Goal: Information Seeking & Learning: Learn about a topic

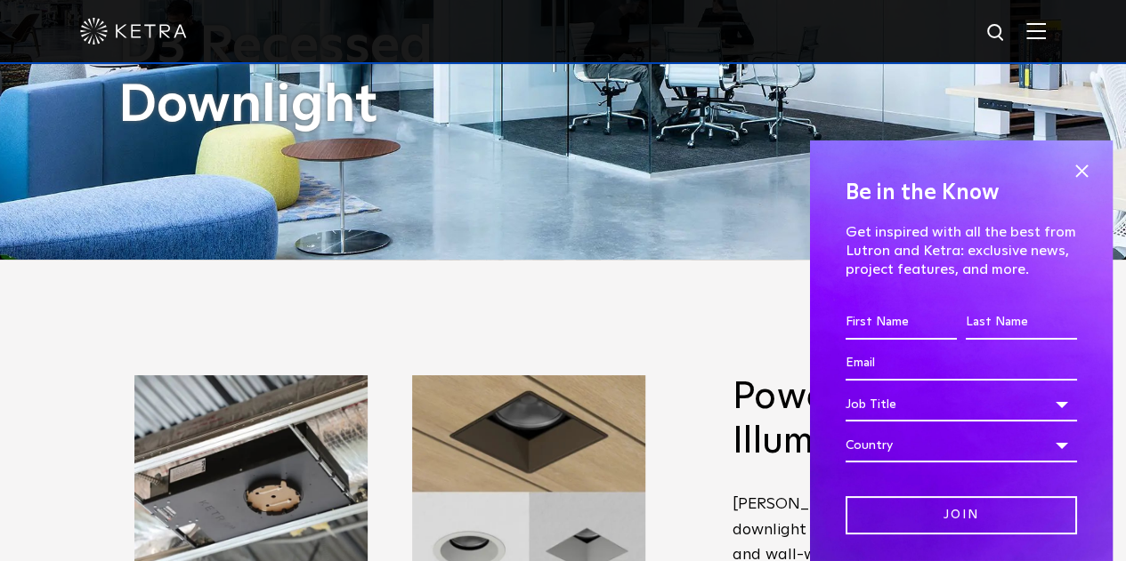
scroll to position [445, 0]
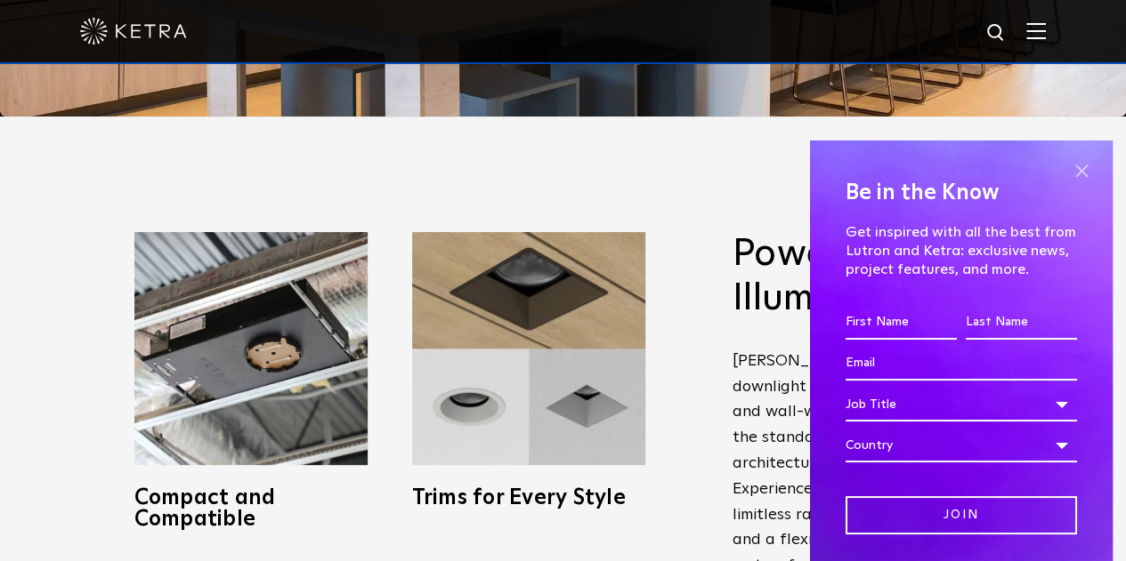
click at [1068, 168] on span at bounding box center [1081, 171] width 27 height 27
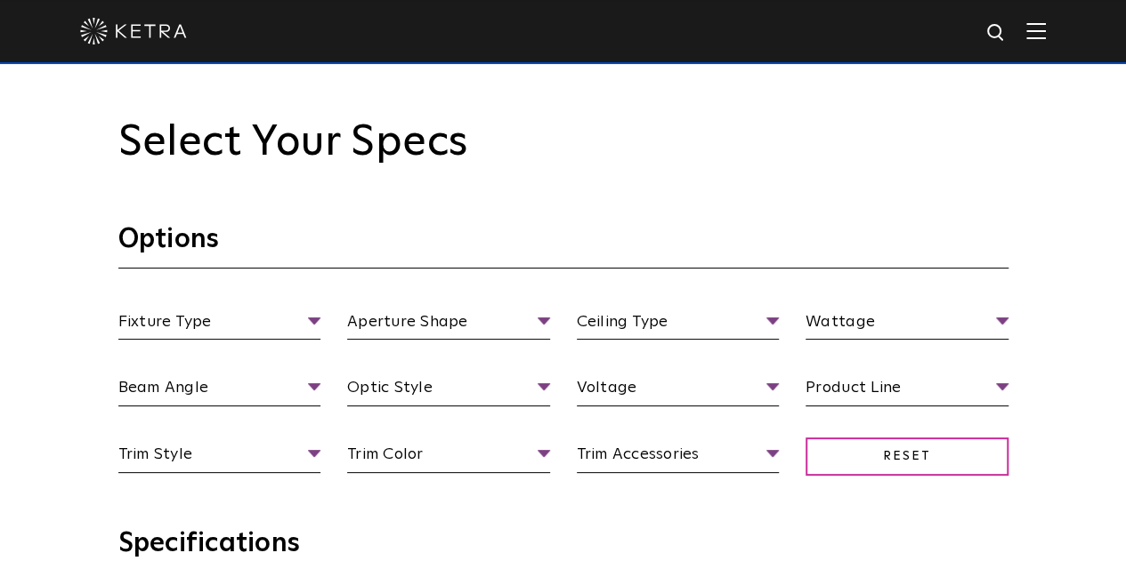
scroll to position [1513, 0]
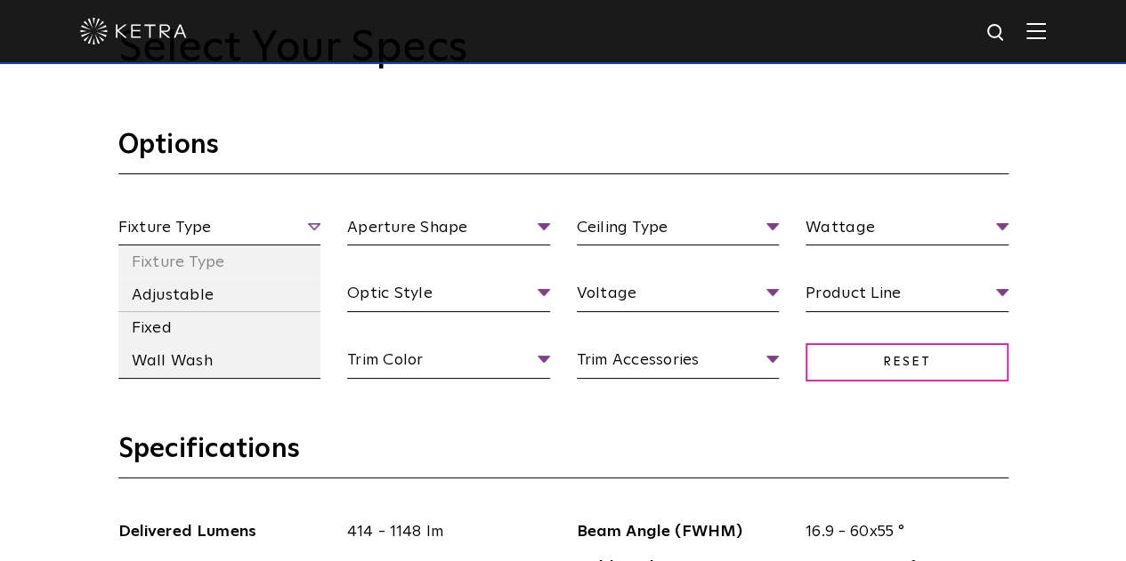
click at [316, 230] on span "Fixture Type" at bounding box center [219, 230] width 203 height 31
click at [225, 327] on li "Fixed" at bounding box center [219, 327] width 203 height 33
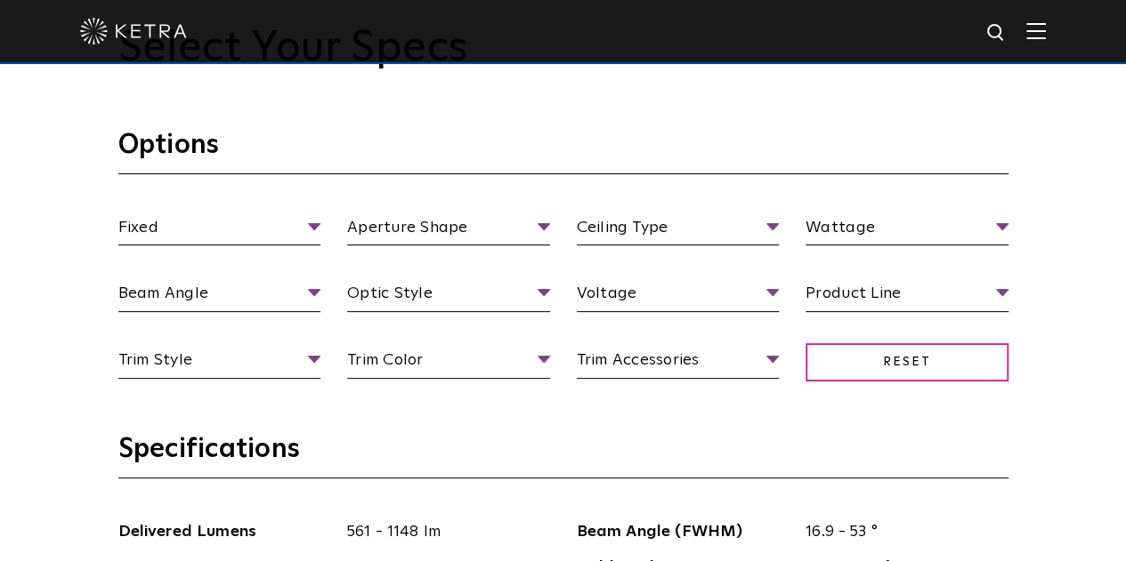
click at [562, 166] on h3 "Options" at bounding box center [563, 151] width 890 height 46
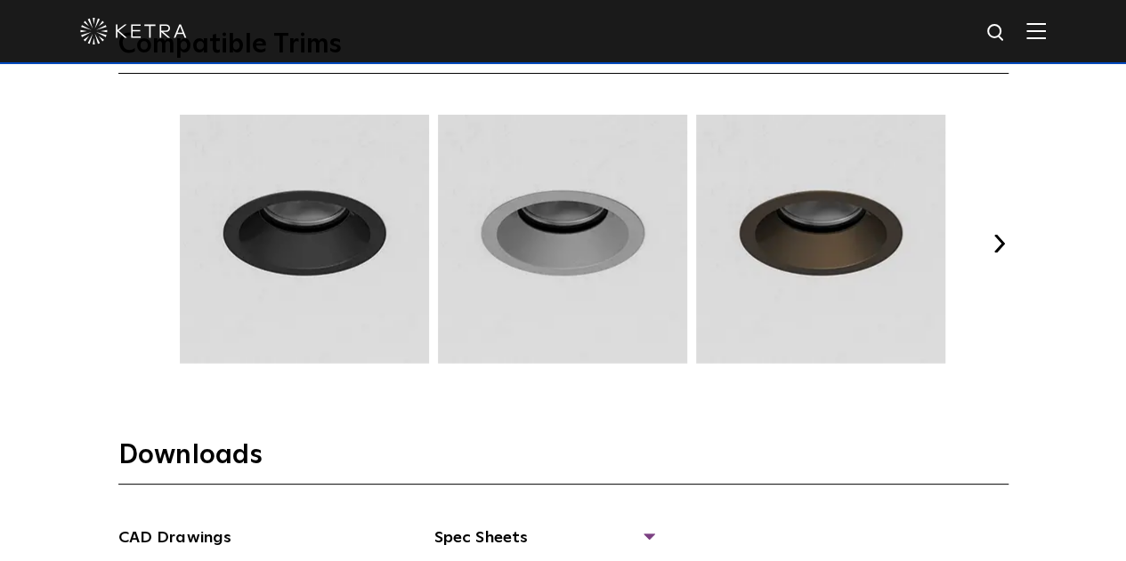
scroll to position [2297, 0]
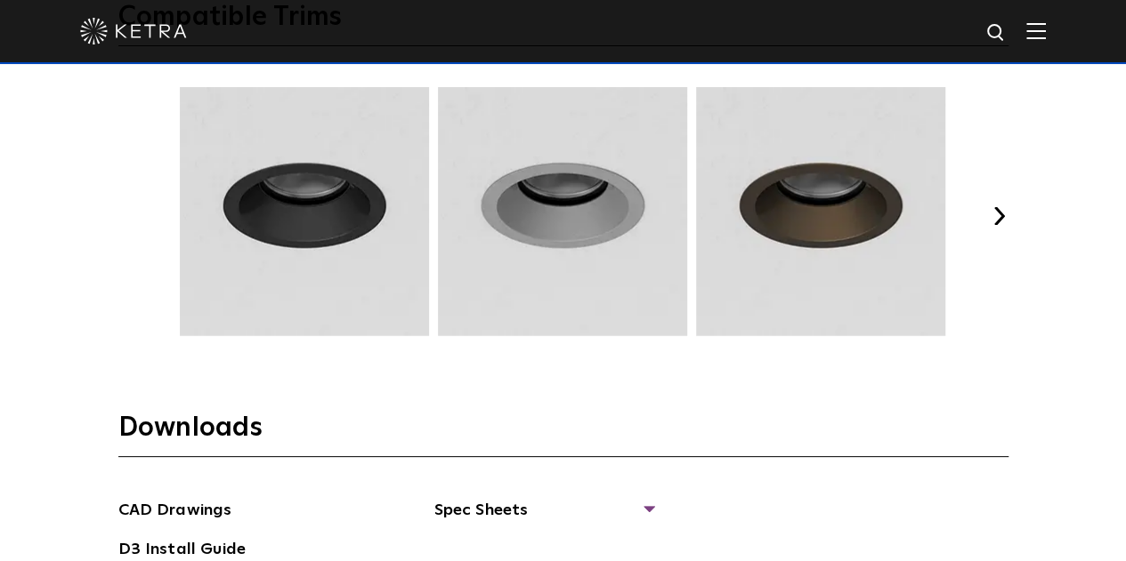
click at [995, 210] on button "Next" at bounding box center [999, 216] width 18 height 18
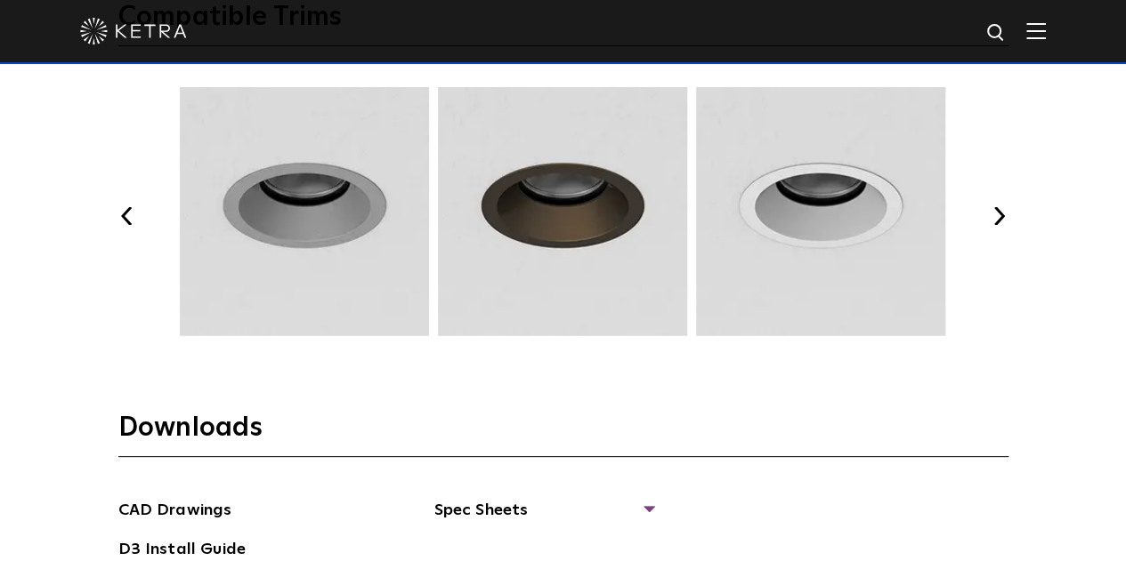
click at [996, 211] on button "Next" at bounding box center [999, 216] width 18 height 18
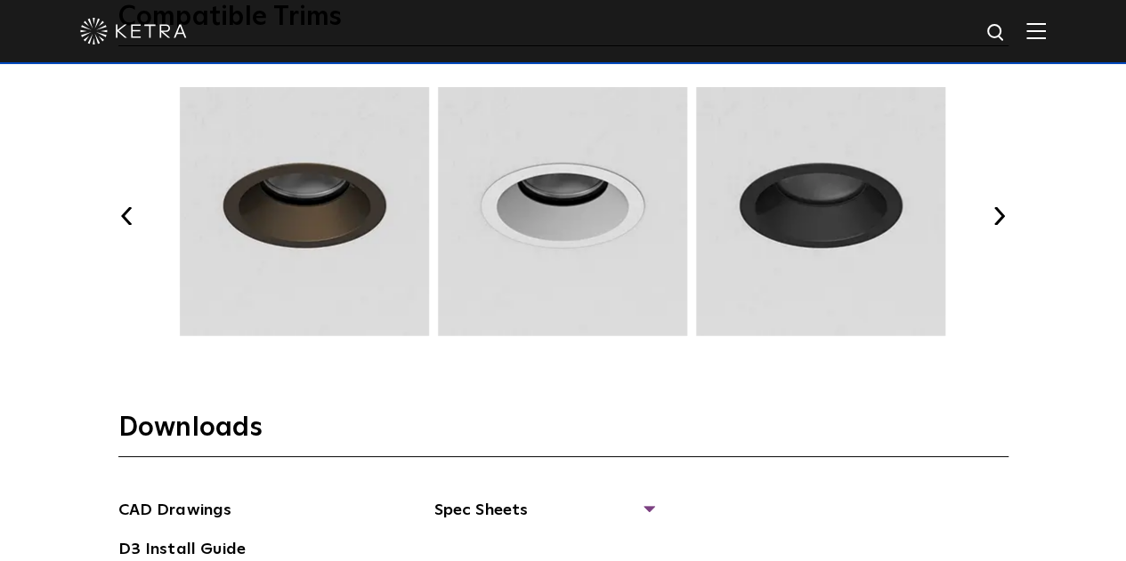
click at [996, 211] on button "Next" at bounding box center [999, 216] width 18 height 18
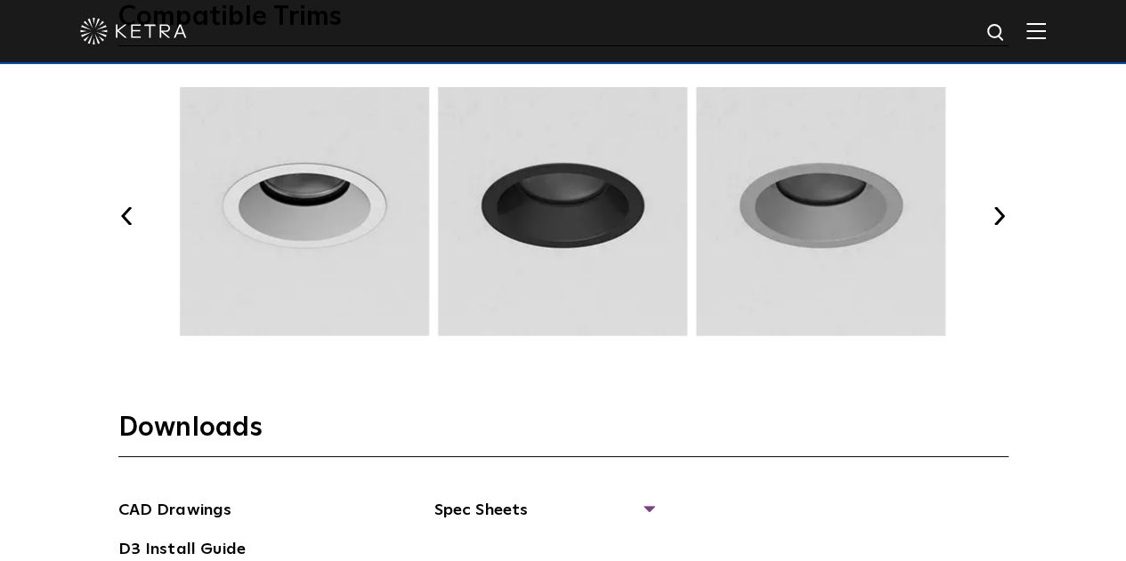
click at [996, 211] on button "Next" at bounding box center [999, 216] width 18 height 18
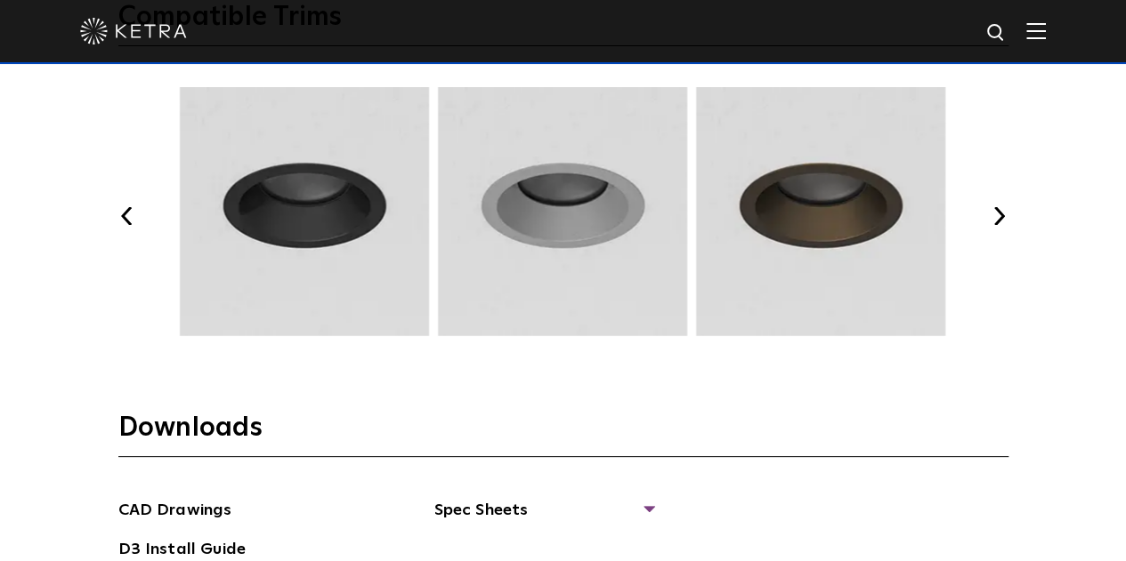
click at [996, 211] on button "Next" at bounding box center [999, 216] width 18 height 18
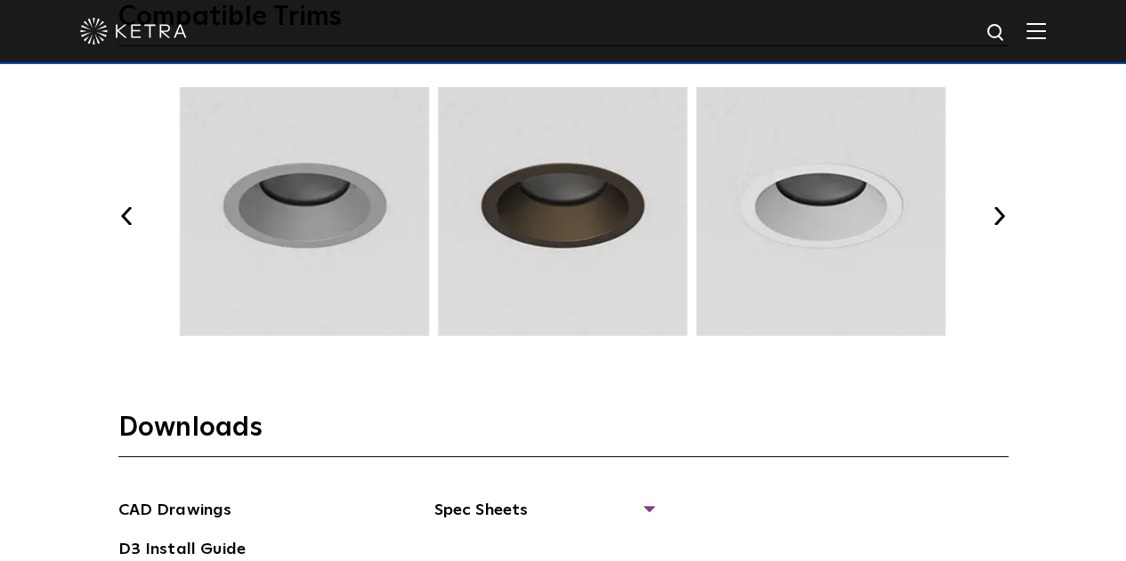
click at [996, 211] on button "Next" at bounding box center [999, 216] width 18 height 18
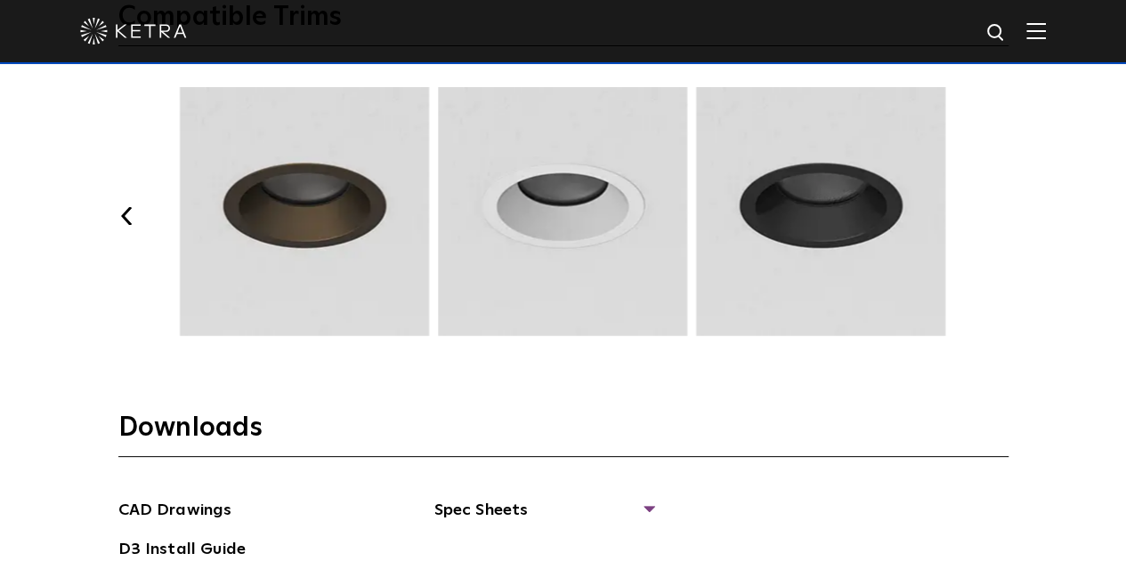
click at [983, 220] on div "Previous Next" at bounding box center [563, 216] width 890 height 258
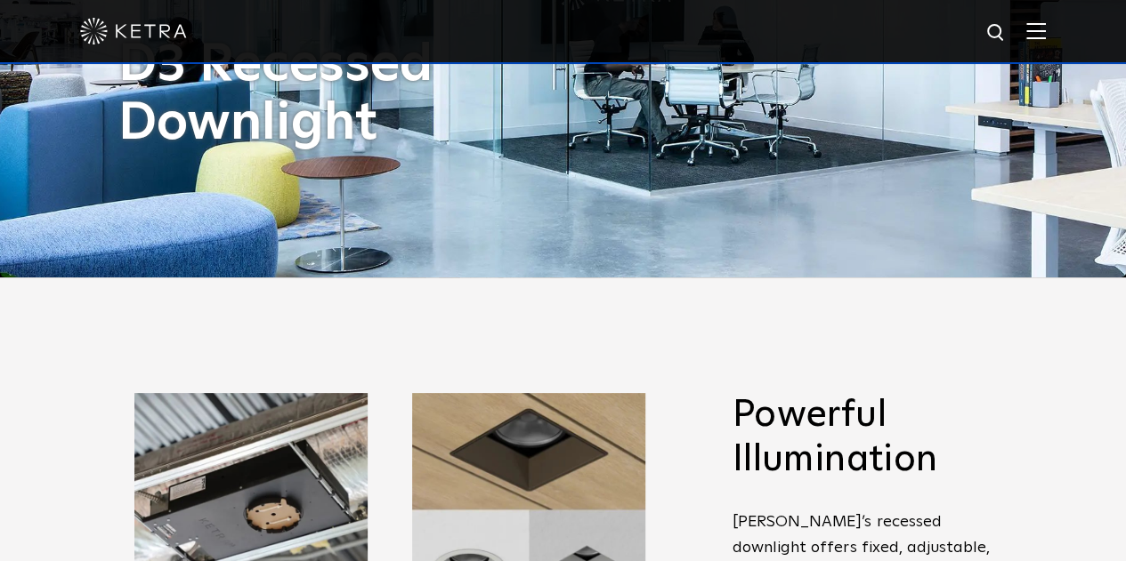
scroll to position [0, 0]
